Goal: Transaction & Acquisition: Purchase product/service

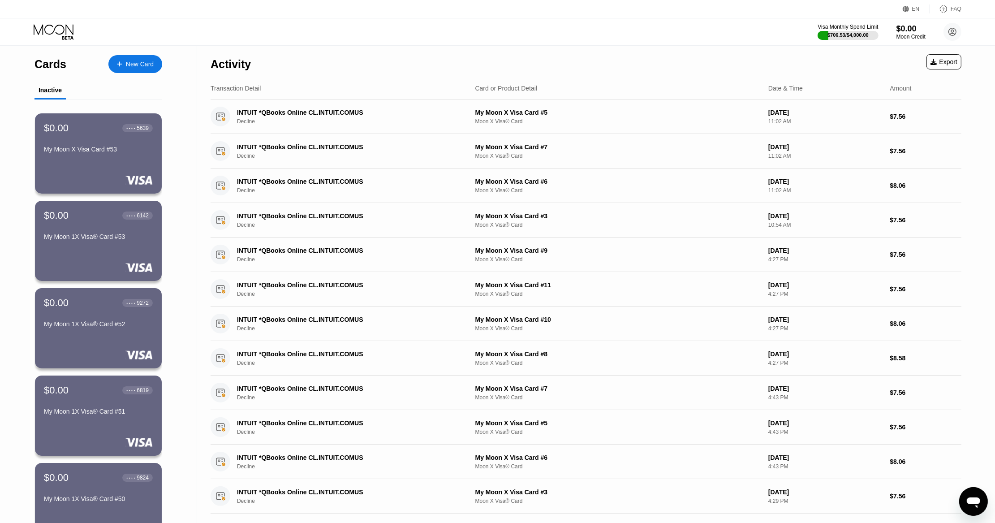
click at [118, 63] on icon at bounding box center [119, 64] width 5 height 6
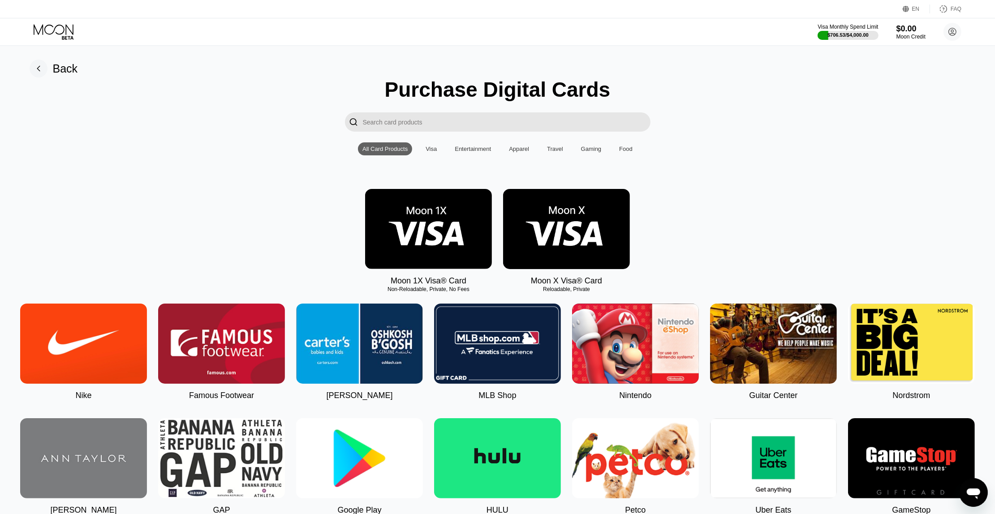
click at [892, 26] on div "Visa Monthly Spend Limit $706.53 / $4,000.00 $0.00 Moon Credit [EMAIL_ADDRESS][…" at bounding box center [890, 32] width 144 height 18
click at [902, 29] on div "$0.00" at bounding box center [911, 28] width 30 height 9
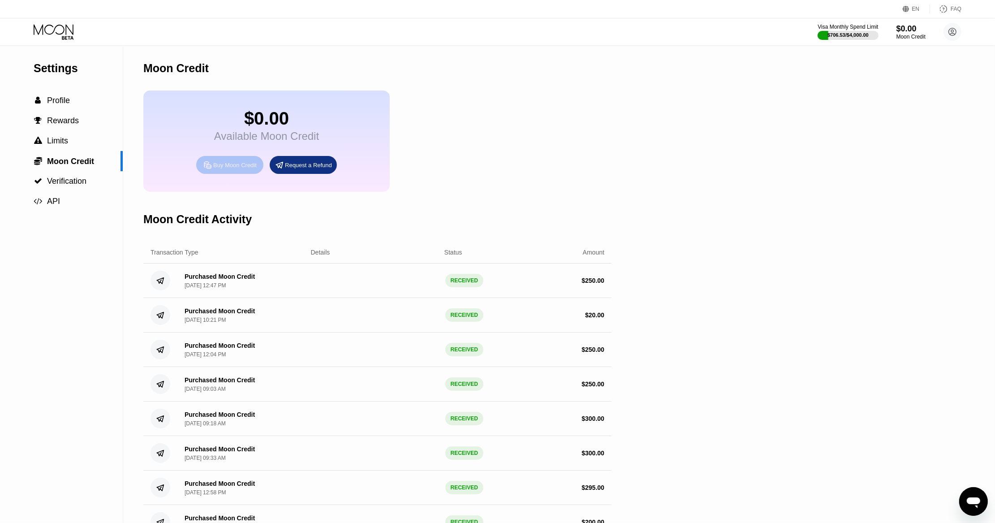
click at [241, 169] on div "Buy Moon Credit" at bounding box center [234, 165] width 43 height 8
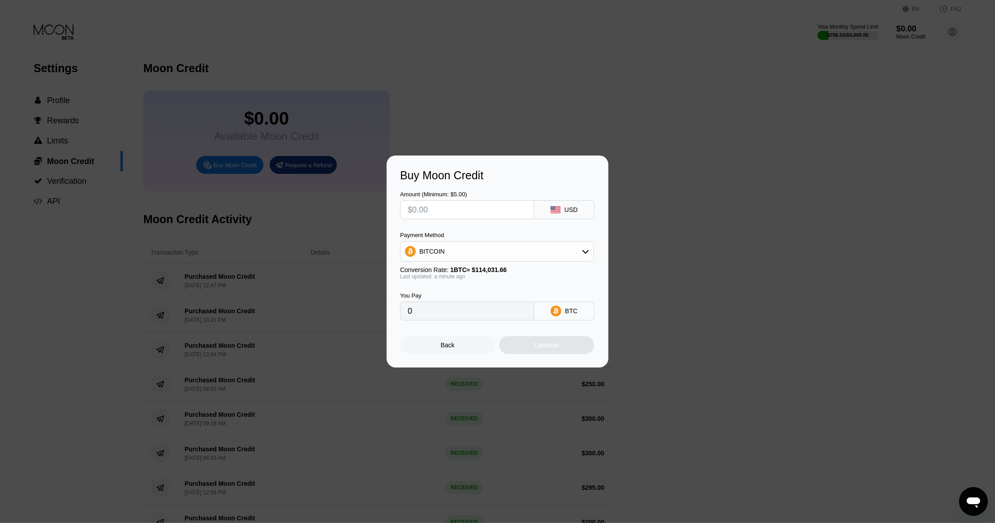
click at [482, 214] on input "text" at bounding box center [467, 210] width 119 height 18
type input "$105"
type input "0.00092080"
type input "$105"
click at [485, 255] on div "BITCOIN" at bounding box center [497, 251] width 193 height 18
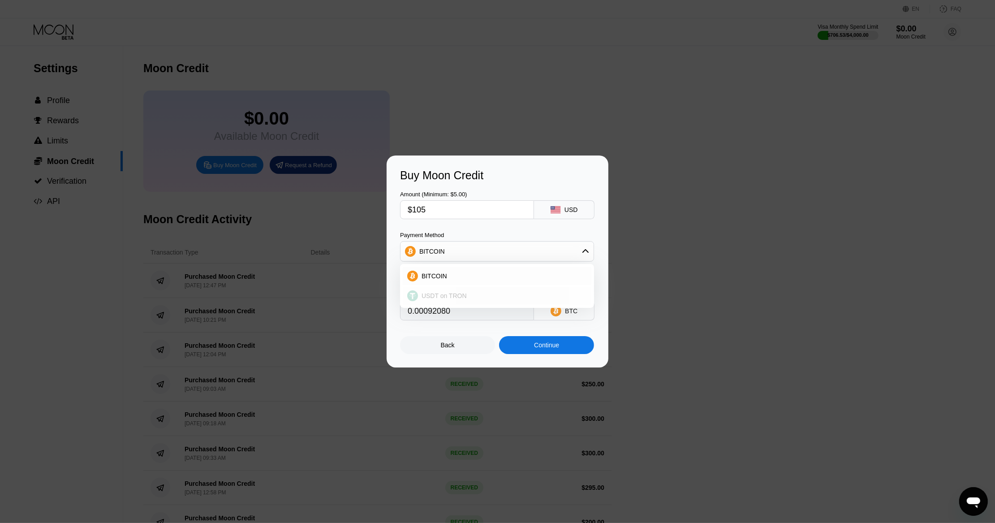
click at [481, 293] on div "USDT on TRON" at bounding box center [502, 295] width 169 height 7
type input "106.06"
click at [537, 349] on div "Continue" at bounding box center [546, 344] width 25 height 7
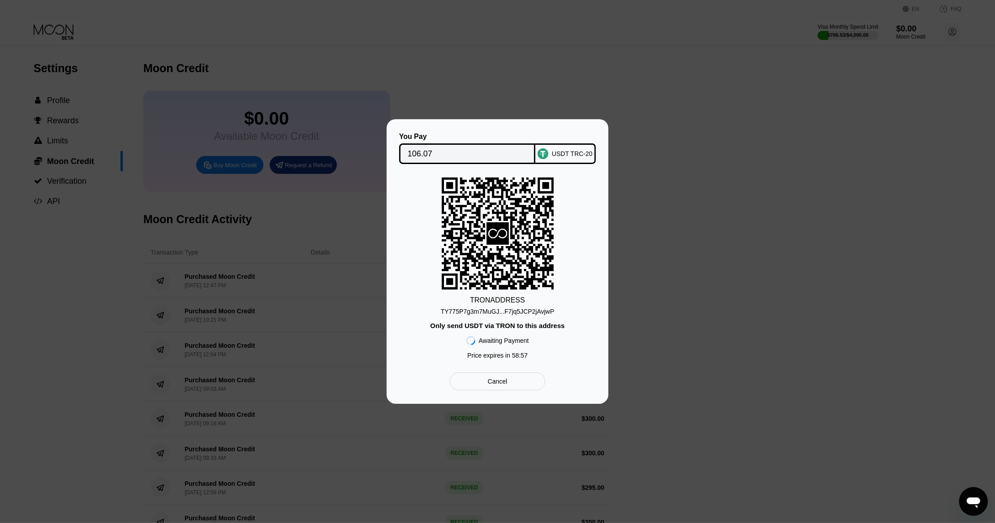
click at [515, 314] on div "TY775P7g3m7MuGJ...F7jq5JCP2jAvjwP" at bounding box center [497, 311] width 113 height 7
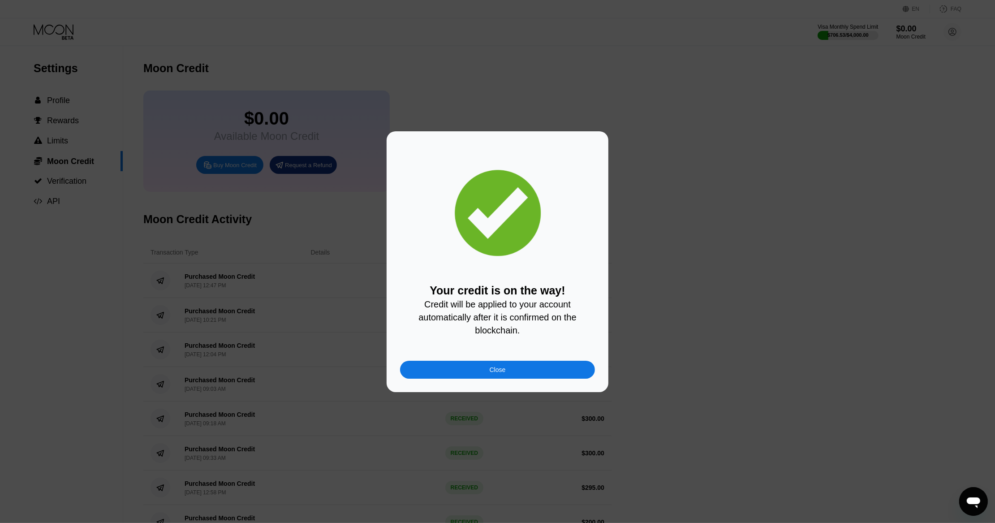
click at [513, 366] on div "Close" at bounding box center [497, 370] width 195 height 18
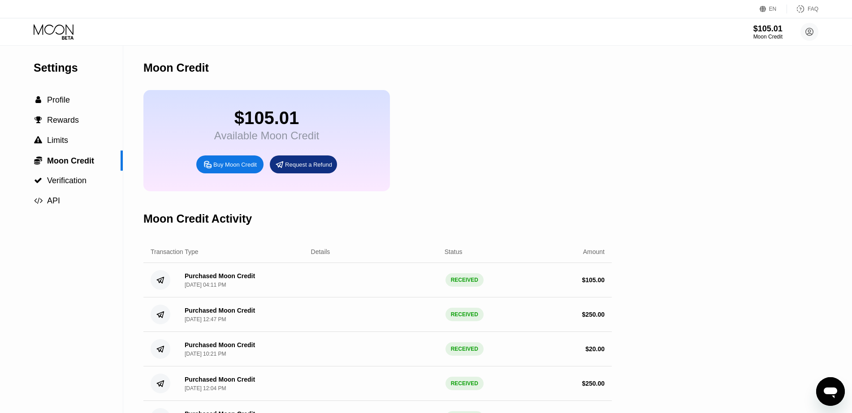
drag, startPoint x: 55, startPoint y: 25, endPoint x: 102, endPoint y: 38, distance: 48.4
click at [55, 25] on icon at bounding box center [55, 32] width 42 height 16
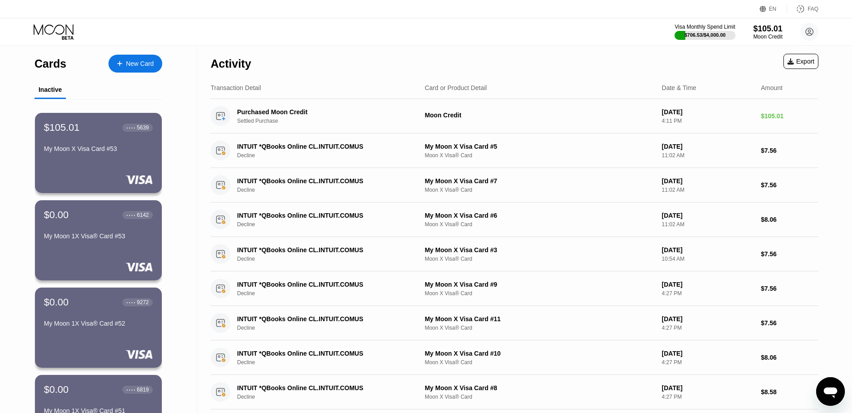
click at [43, 32] on icon at bounding box center [55, 32] width 42 height 16
